Goal: Transaction & Acquisition: Purchase product/service

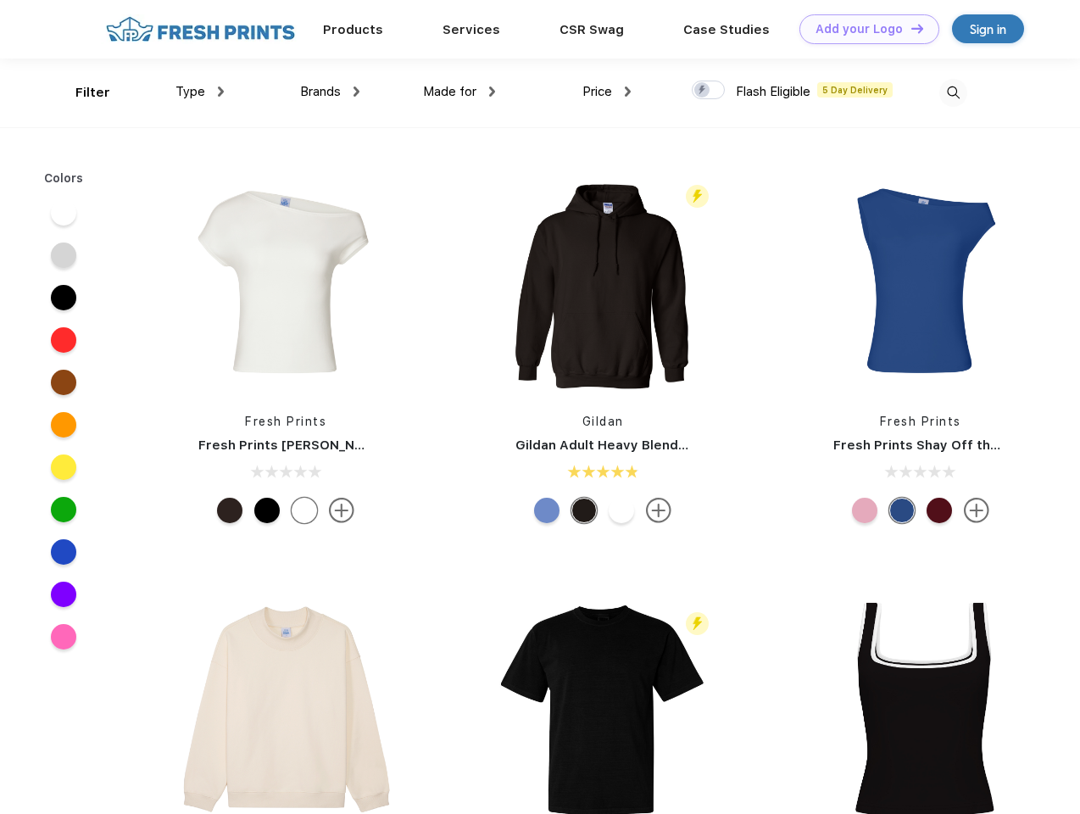
click at [863, 29] on link "Add your Logo Design Tool" at bounding box center [870, 29] width 140 height 30
click at [0, 0] on div "Design Tool" at bounding box center [0, 0] width 0 height 0
click at [910, 28] on link "Add your Logo Design Tool" at bounding box center [870, 29] width 140 height 30
click at [81, 92] on div "Filter" at bounding box center [92, 93] width 35 height 20
click at [200, 92] on span "Type" at bounding box center [191, 91] width 30 height 15
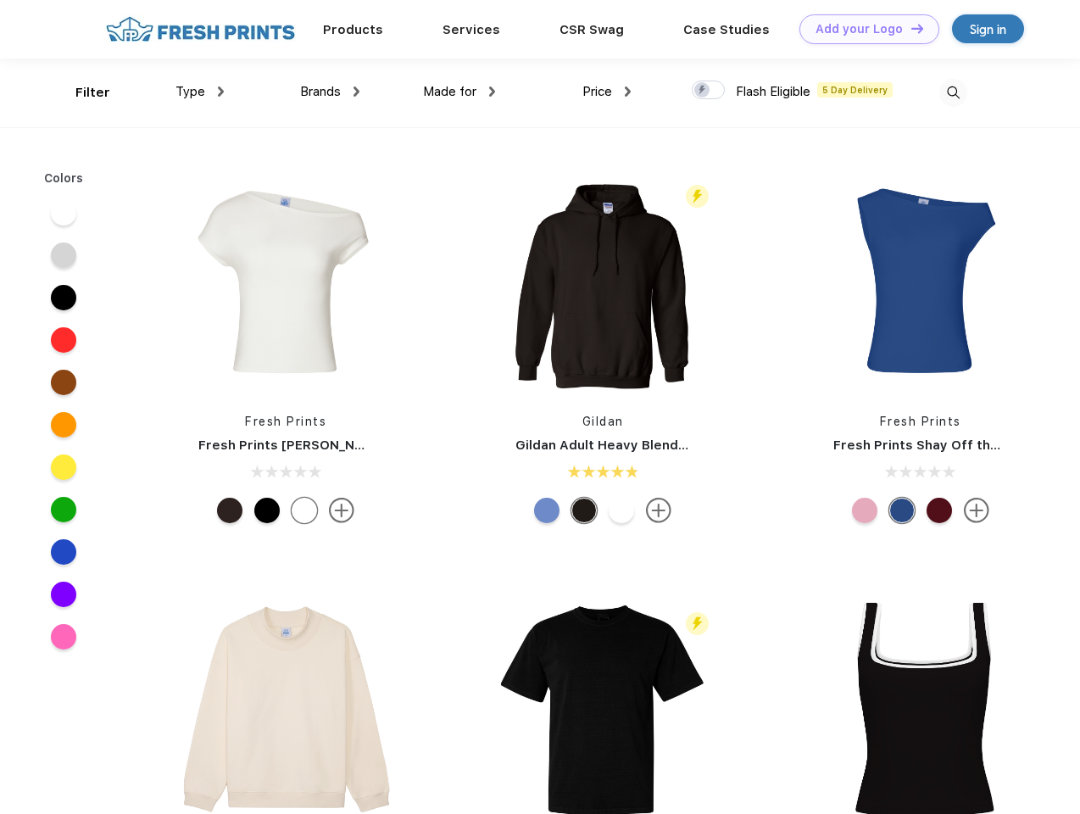
click at [330, 92] on span "Brands" at bounding box center [320, 91] width 41 height 15
click at [460, 92] on span "Made for" at bounding box center [449, 91] width 53 height 15
click at [607, 92] on span "Price" at bounding box center [597, 91] width 30 height 15
click at [709, 91] on div at bounding box center [708, 90] width 33 height 19
click at [703, 91] on input "checkbox" at bounding box center [697, 85] width 11 height 11
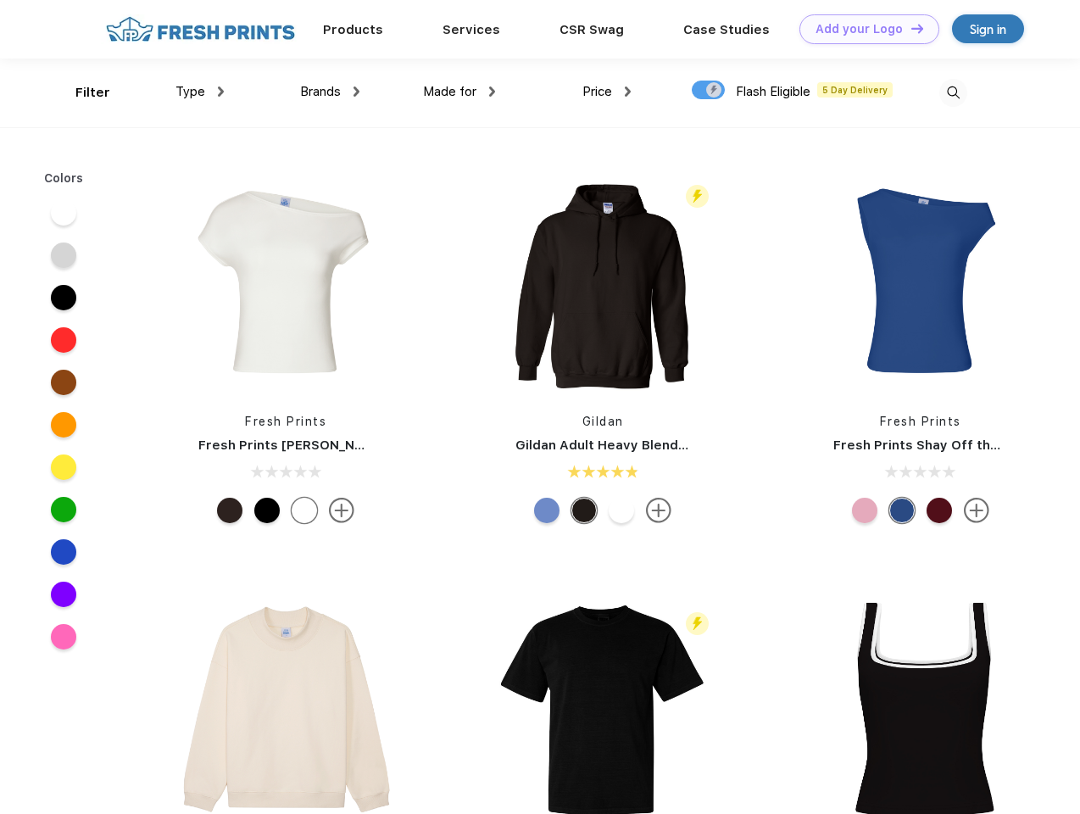
click at [953, 92] on img at bounding box center [953, 93] width 28 height 28
